Goal: Task Accomplishment & Management: Complete application form

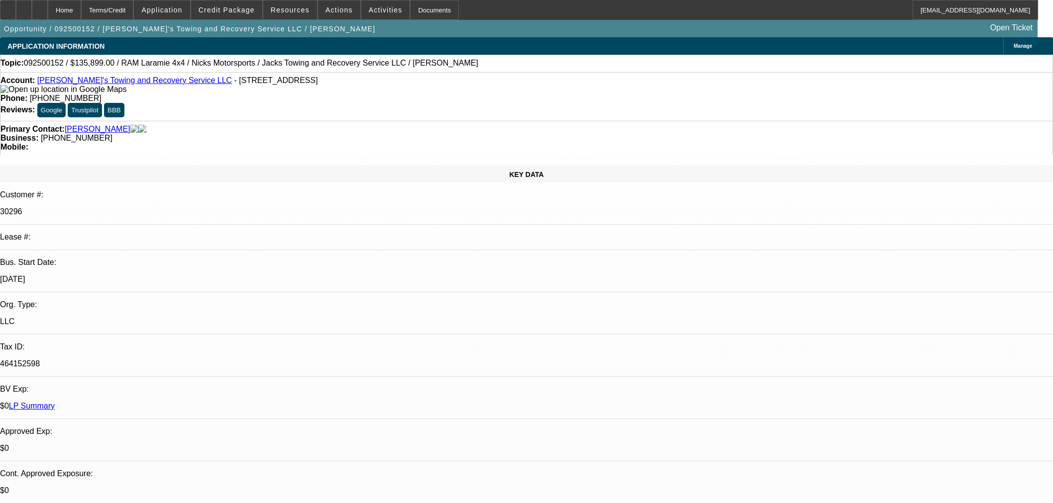
select select "0"
select select "3"
select select "0"
select select "6"
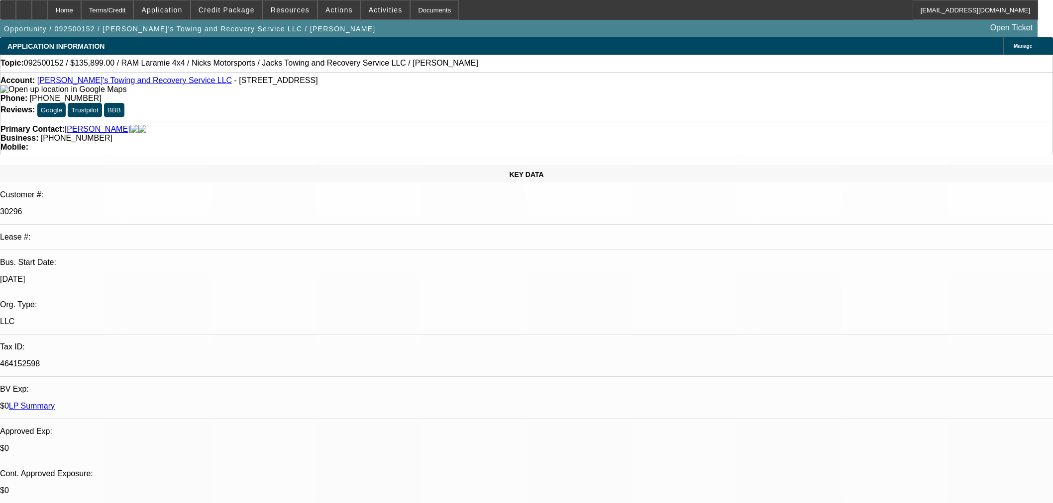
select select "0"
select select "3"
select select "0"
select select "6"
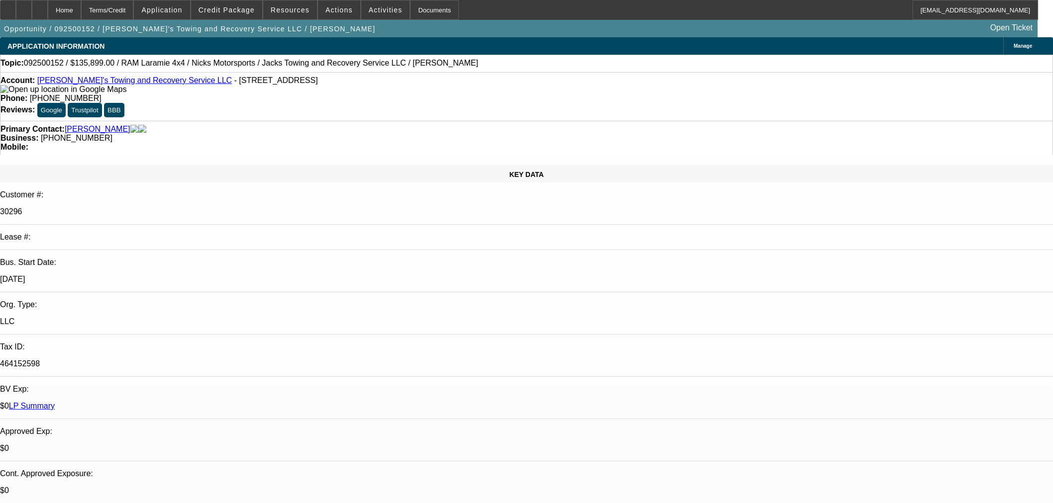
select select "0"
select select "3"
select select "0"
select select "6"
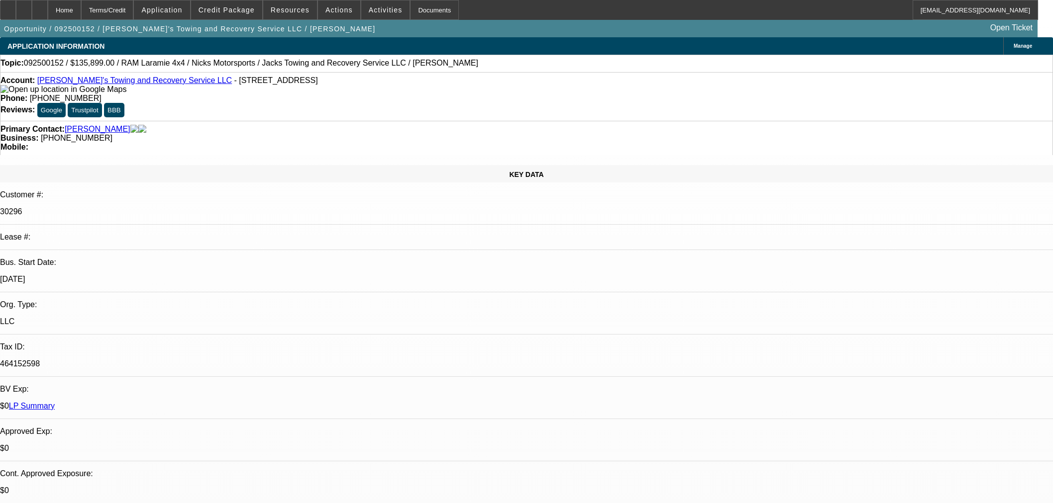
select select "0"
select select "3"
select select "0"
select select "6"
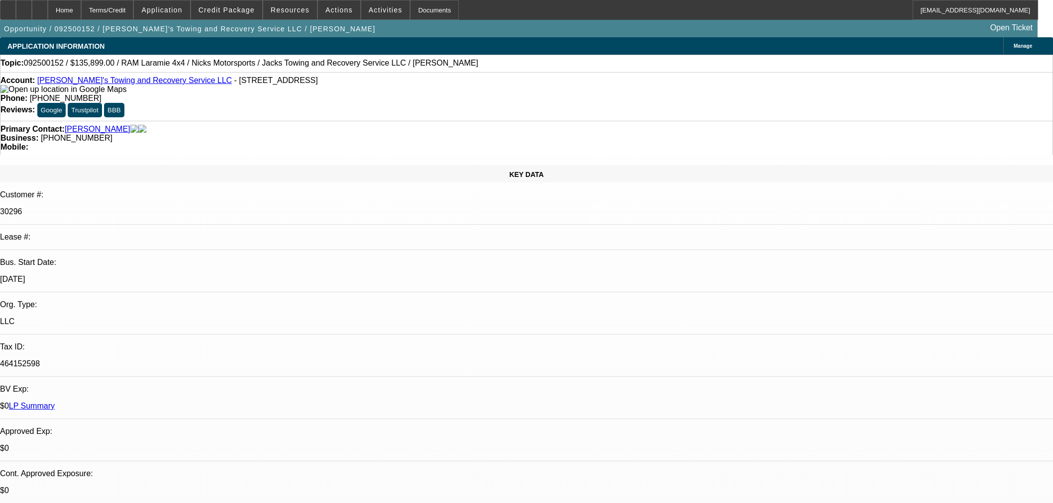
scroll to position [1824, 0]
